Goal: Find specific page/section: Find specific page/section

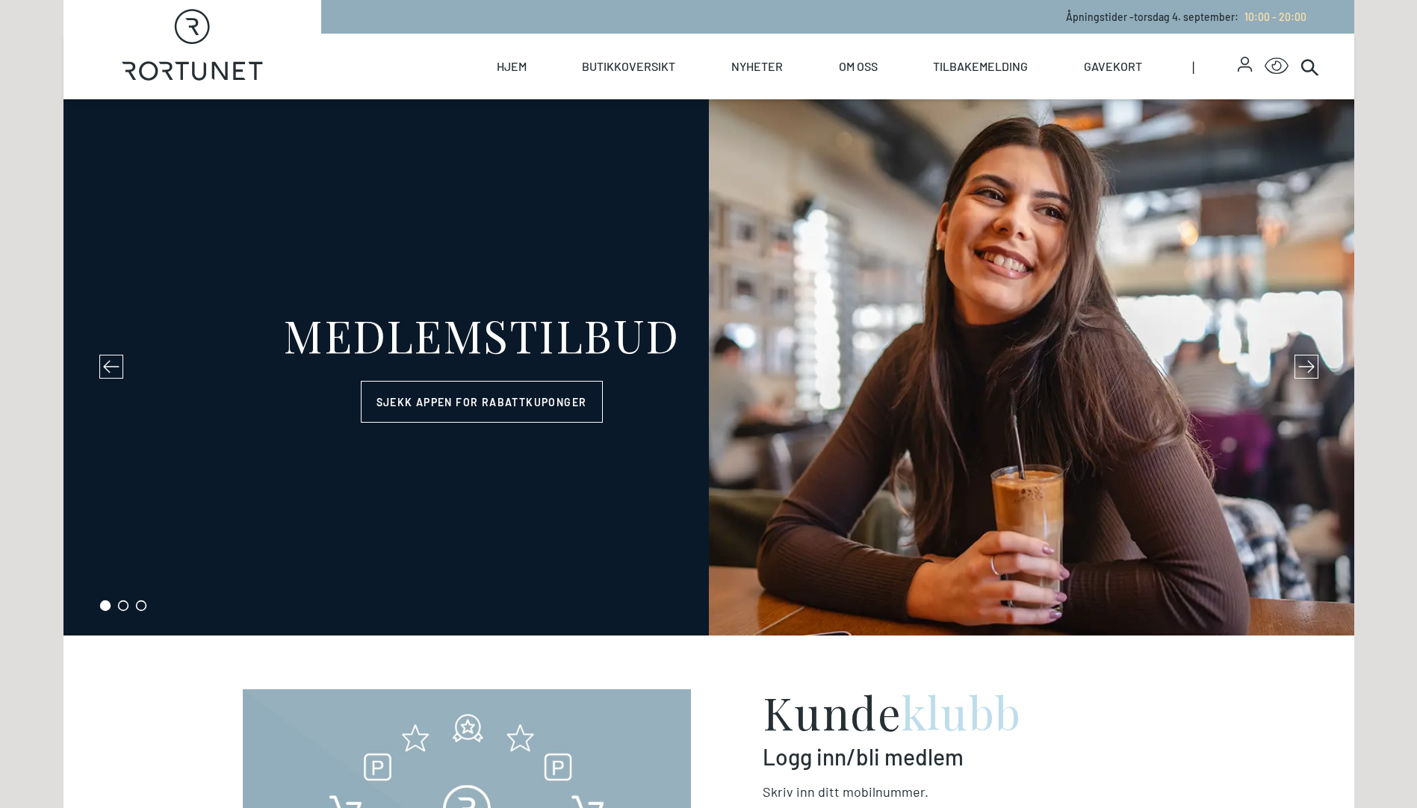
select select "NO"
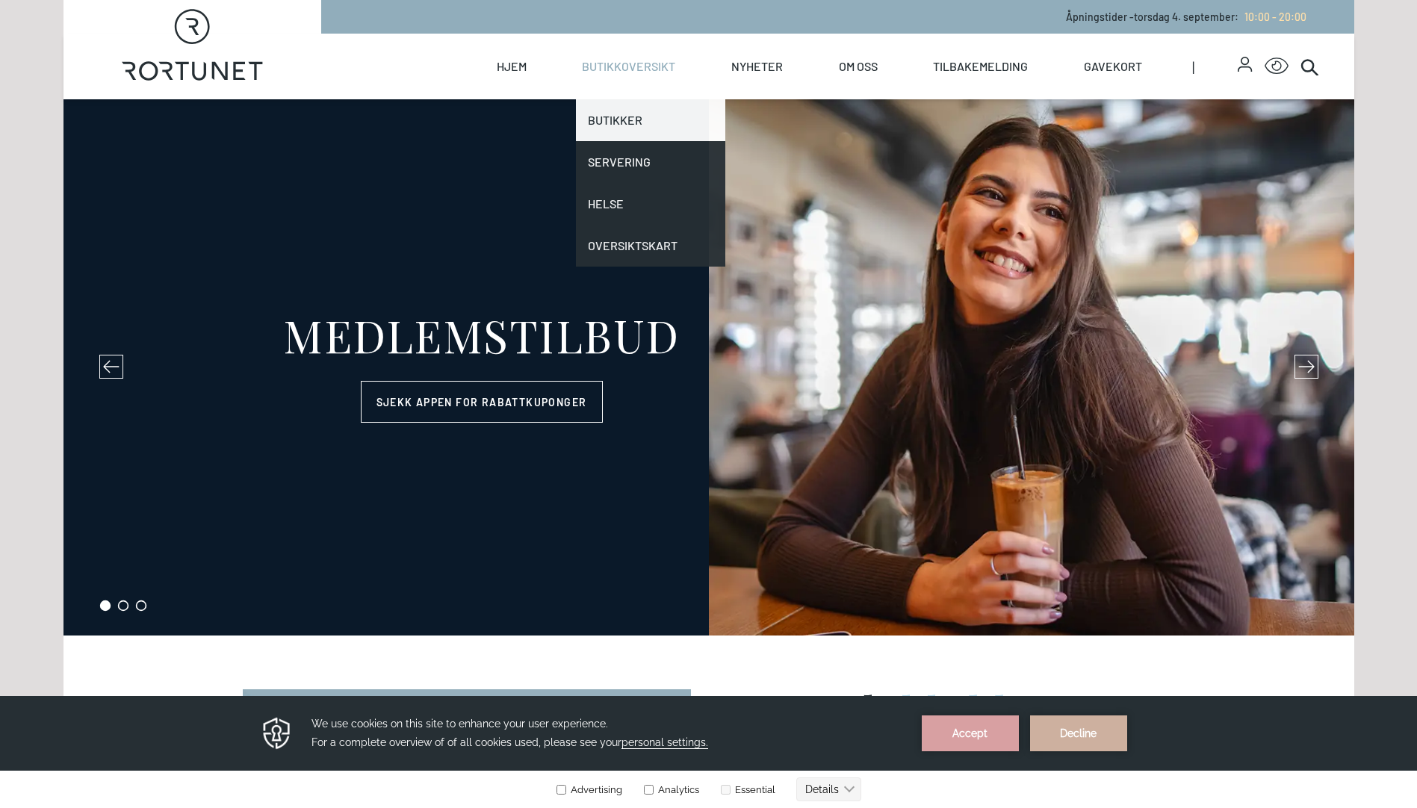
click at [618, 123] on link "Butikker" at bounding box center [650, 120] width 149 height 42
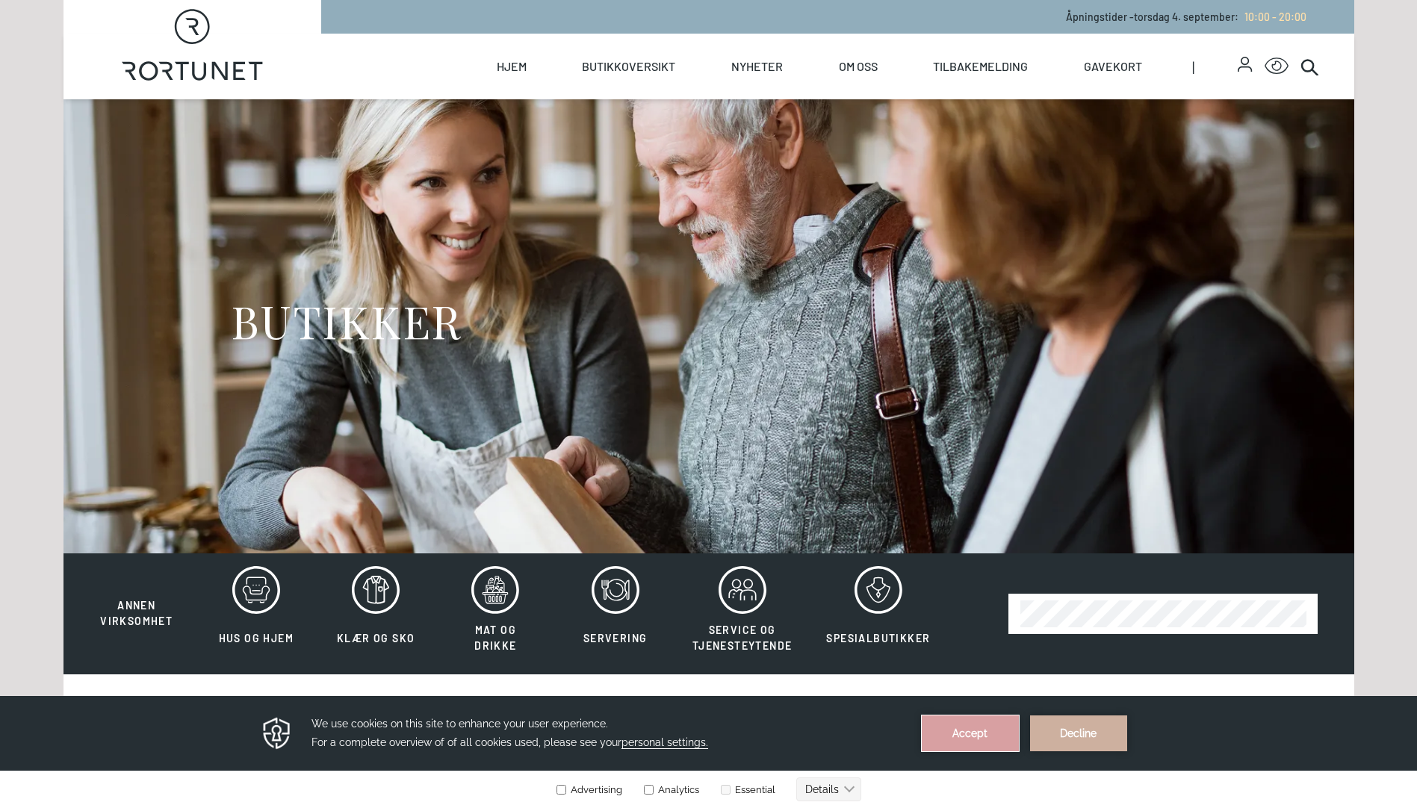
click at [987, 732] on button "Accept" at bounding box center [969, 733] width 97 height 36
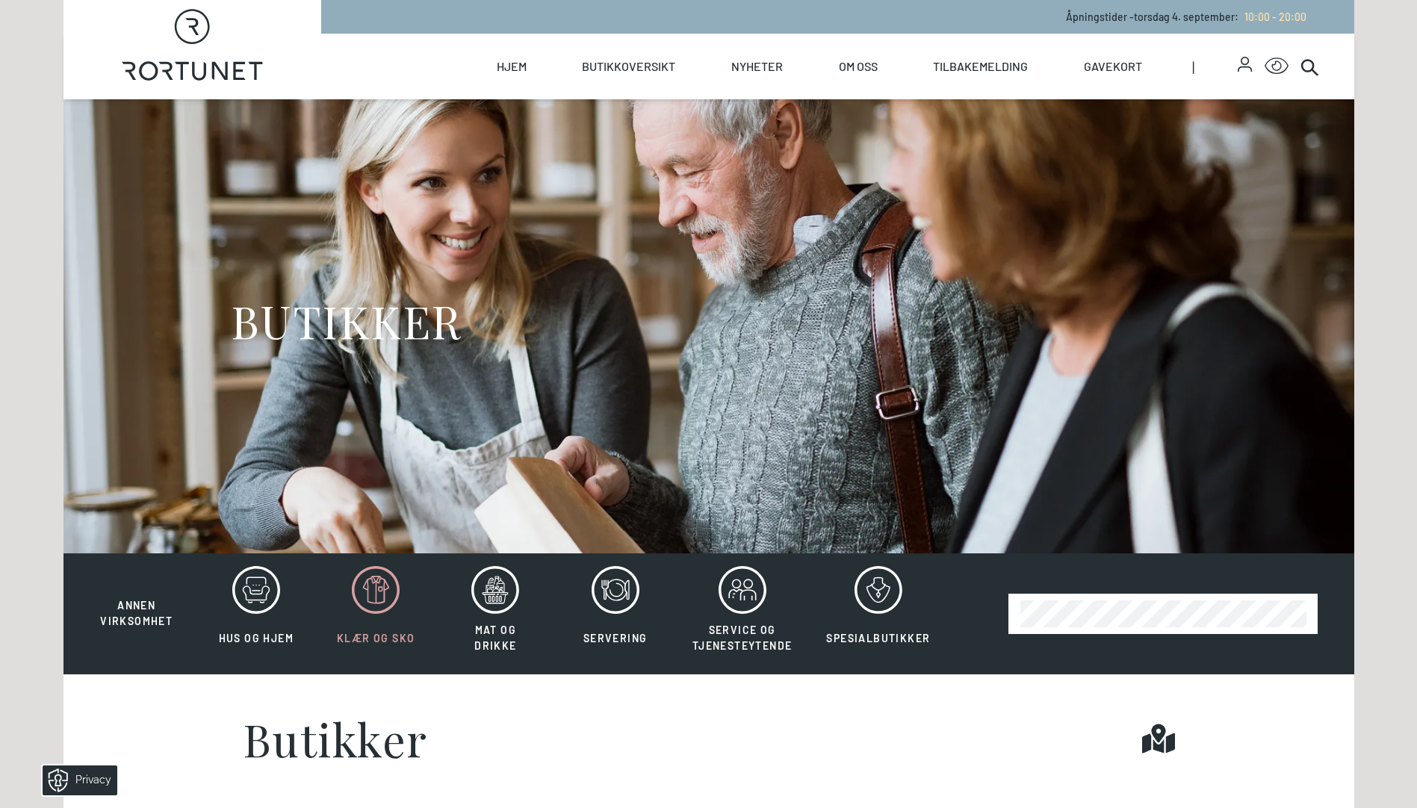
click at [369, 581] on icon at bounding box center [376, 590] width 48 height 48
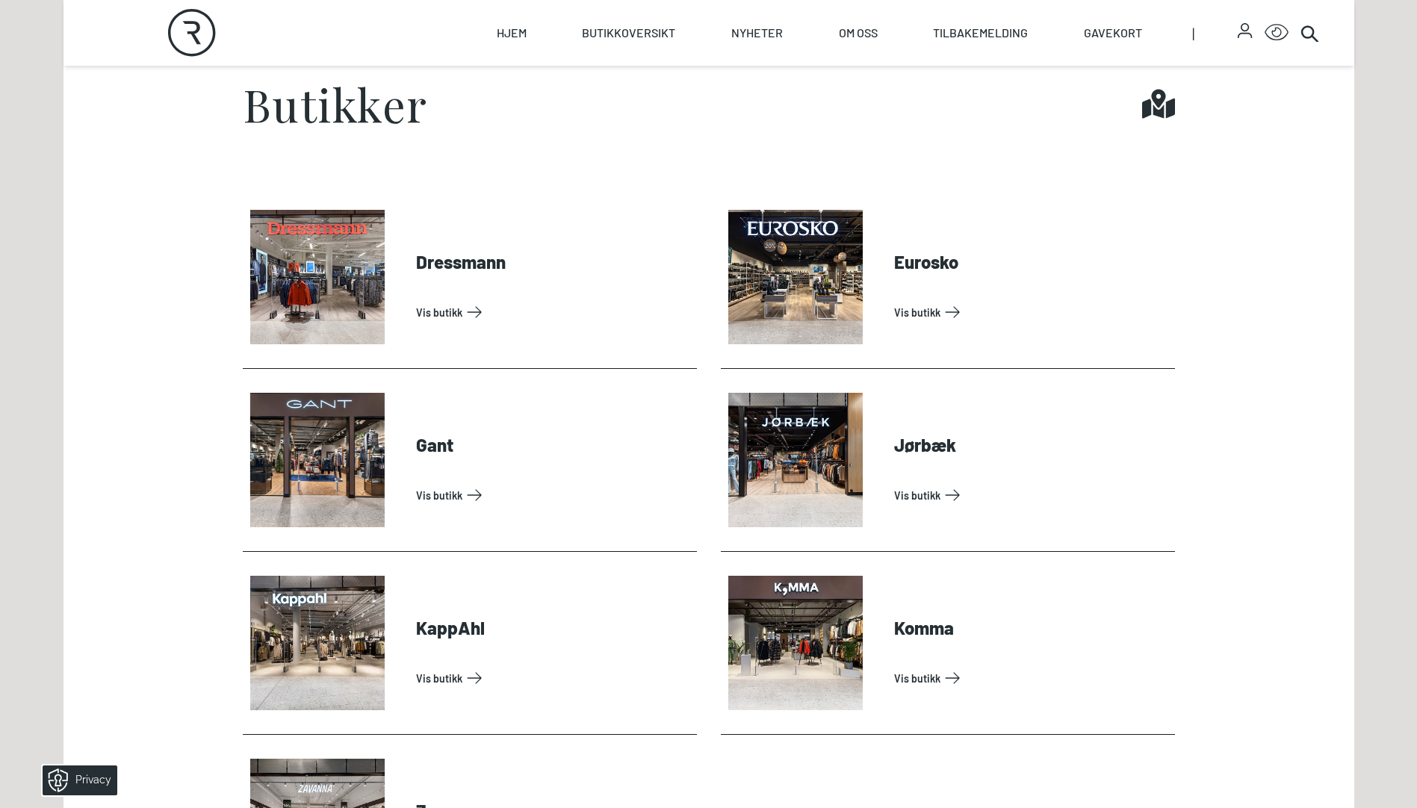
scroll to position [671, 0]
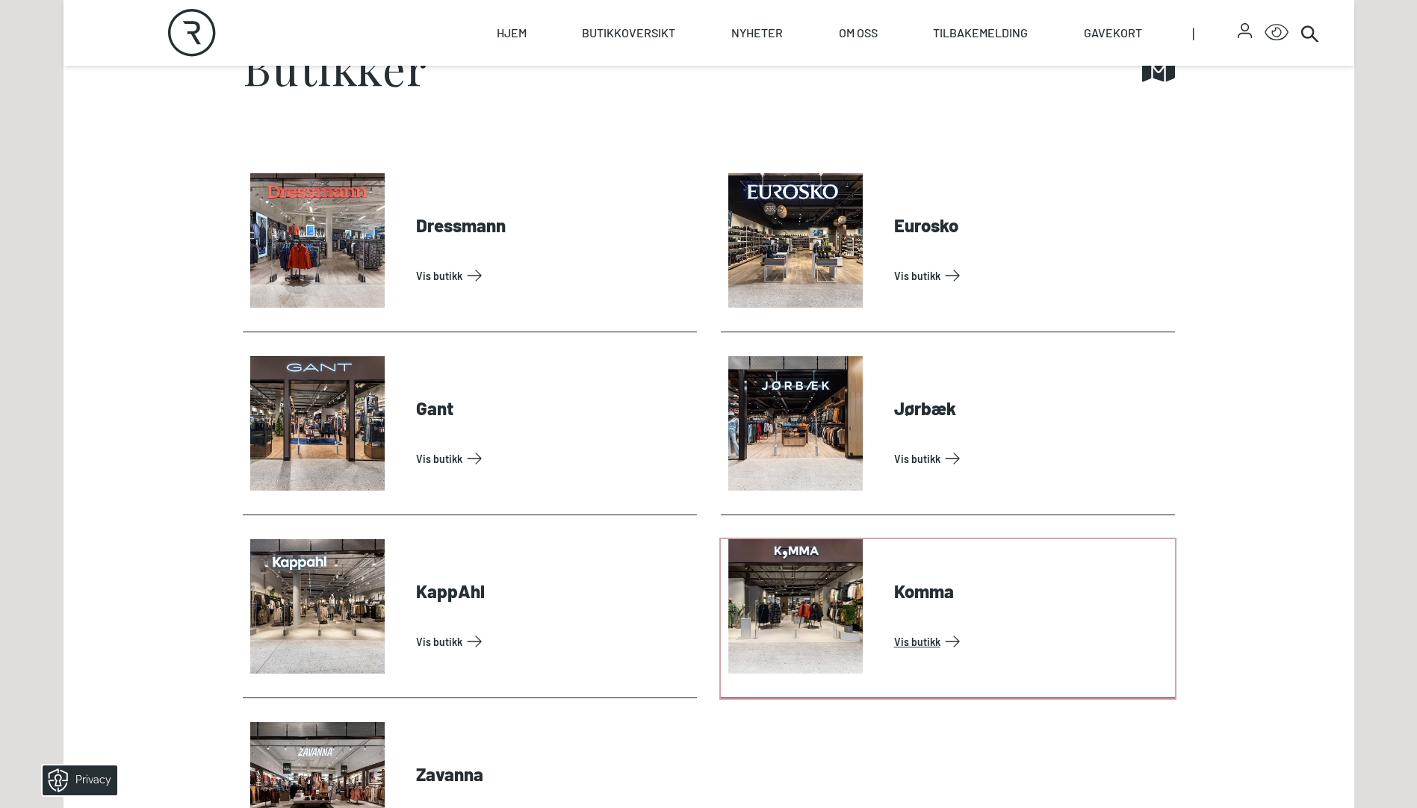
click at [910, 636] on link "Vis butikk" at bounding box center [1031, 642] width 275 height 24
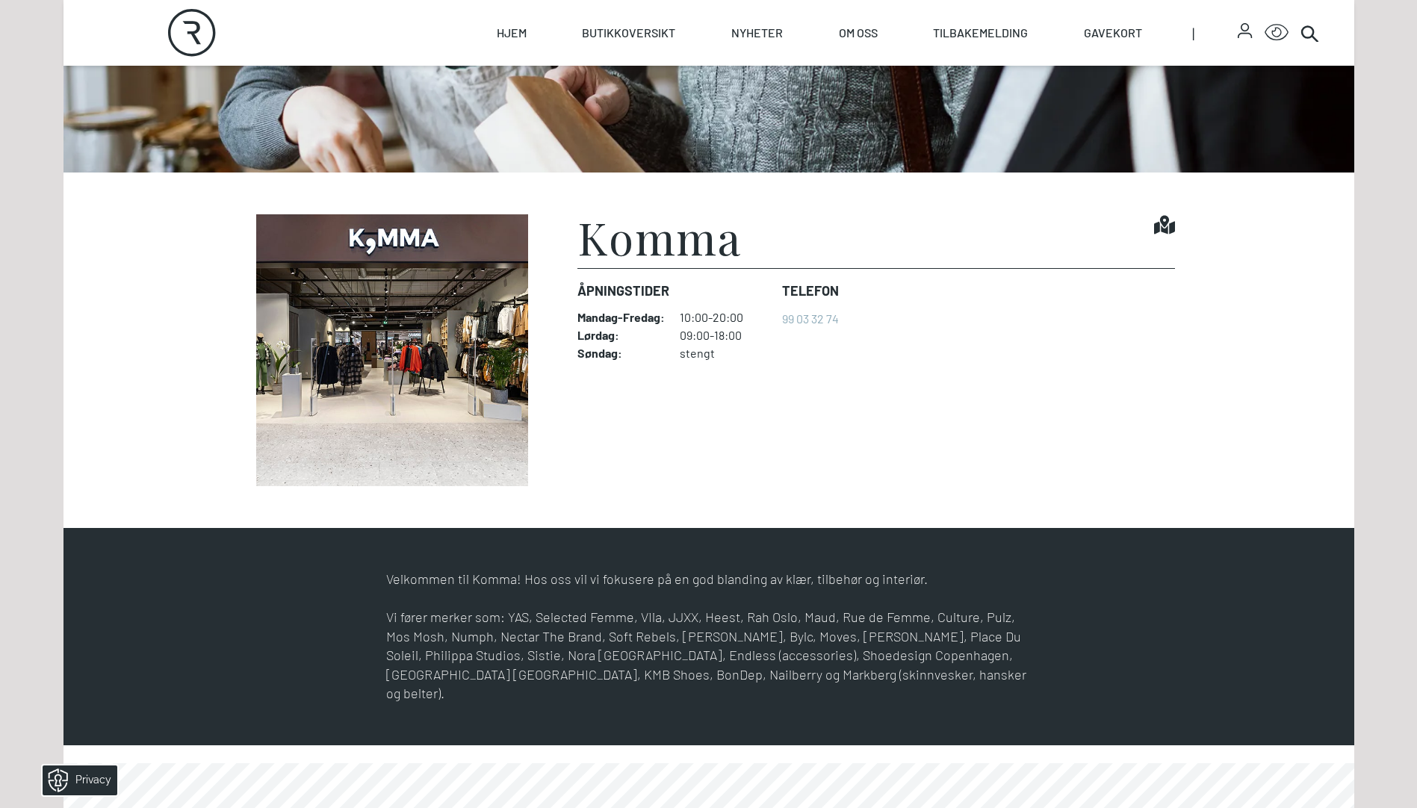
scroll to position [390, 0]
